Goal: Transaction & Acquisition: Purchase product/service

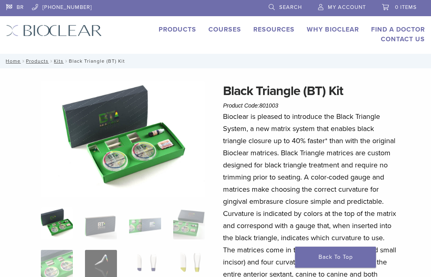
click at [183, 29] on link "Products" at bounding box center [178, 29] width 38 height 8
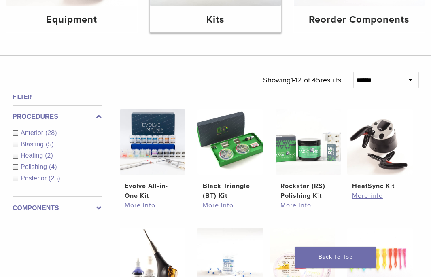
scroll to position [196, 0]
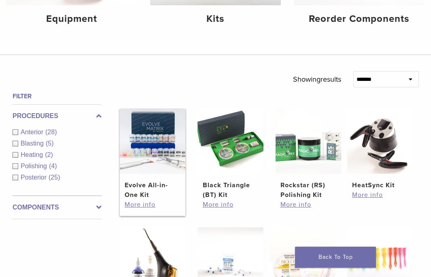
click at [161, 134] on img at bounding box center [153, 141] width 66 height 66
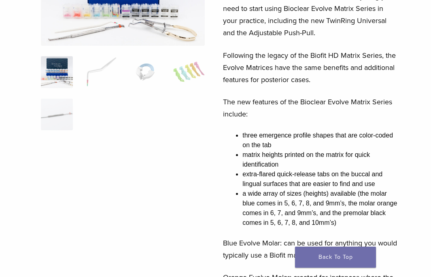
scroll to position [146, 0]
